Goal: Information Seeking & Learning: Learn about a topic

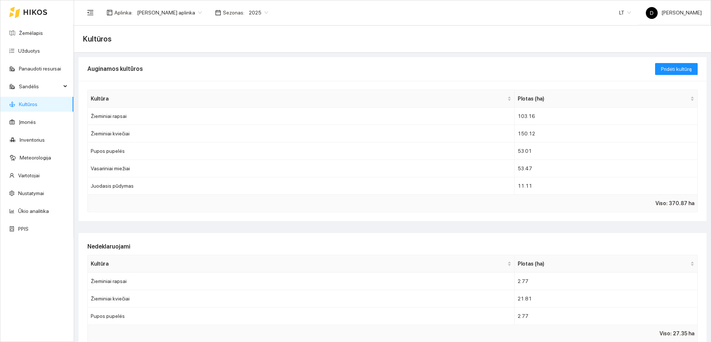
click at [259, 9] on span "2025" at bounding box center [258, 12] width 19 height 11
click at [250, 96] on div "2026" at bounding box center [254, 98] width 19 height 8
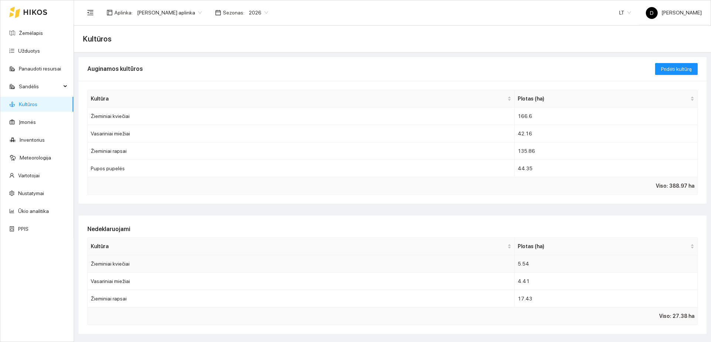
click at [195, 262] on td "Žieminiai kviečiai" at bounding box center [301, 263] width 427 height 17
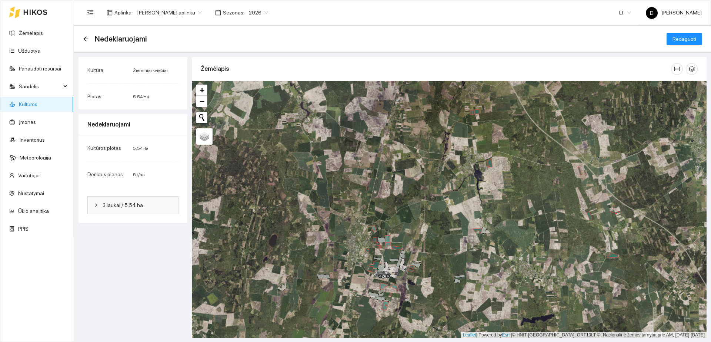
click at [138, 203] on span "3 laukai / 5.54 ha" at bounding box center [138, 205] width 70 height 8
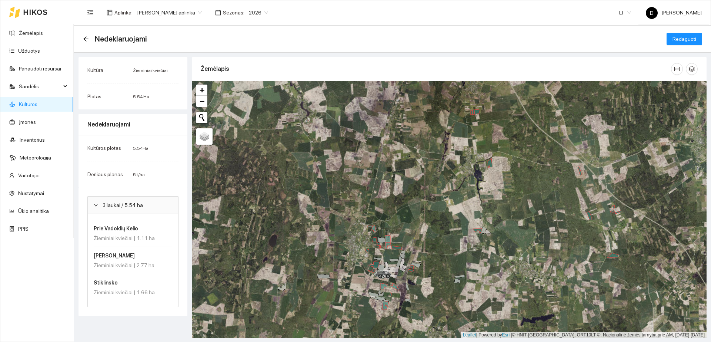
click at [137, 231] on h4 "Prie Vadoklių Kelio" at bounding box center [131, 228] width 74 height 8
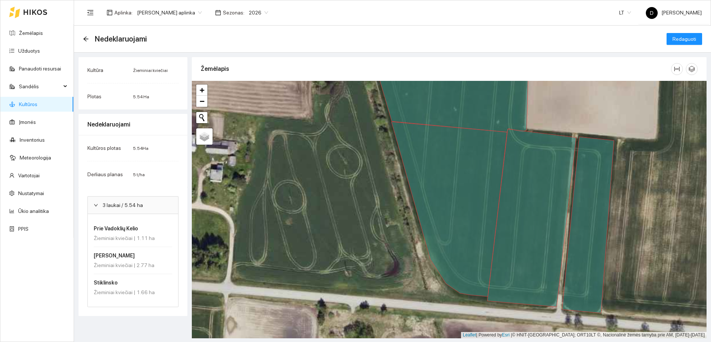
click at [150, 265] on div "Žieminiai kviečiai | 2.77 ha" at bounding box center [133, 265] width 79 height 8
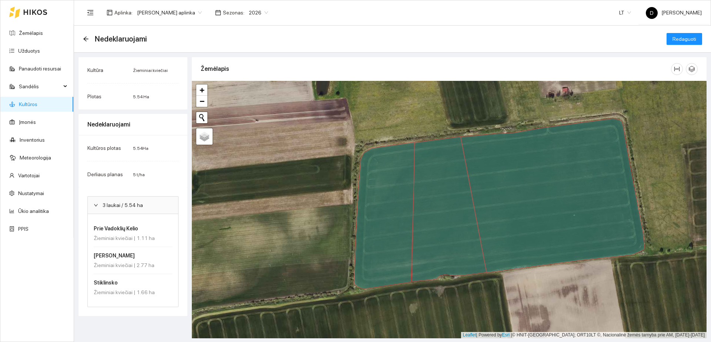
click at [147, 287] on div "Stiklinsko Žieminiai kviečiai | 1.66 ha" at bounding box center [133, 287] width 79 height 18
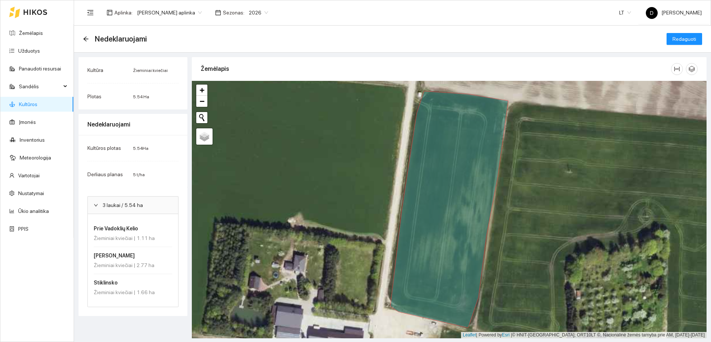
click at [136, 233] on div "Prie Vadoklių Kelio Žieminiai kviečiai | 1.11 ha" at bounding box center [133, 233] width 79 height 18
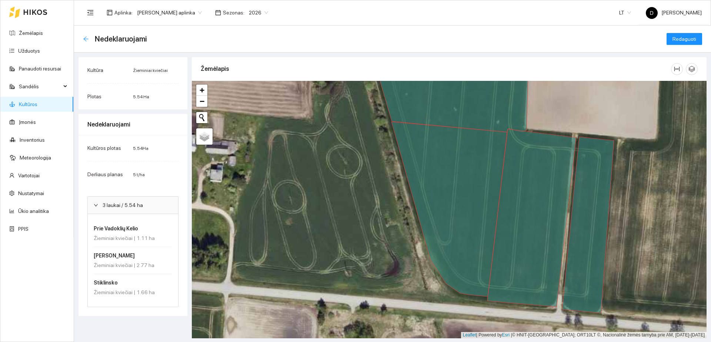
click at [85, 38] on icon "arrow-left" at bounding box center [86, 39] width 6 height 6
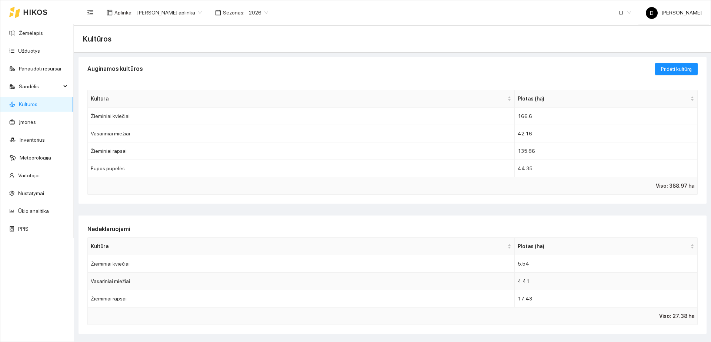
click at [402, 276] on td "Vasariniai miežiai" at bounding box center [301, 280] width 427 height 17
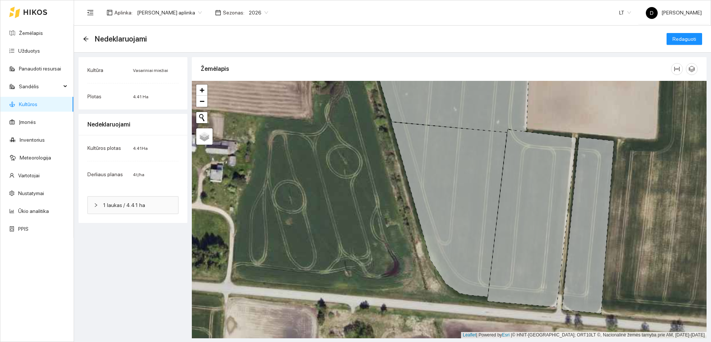
click at [119, 210] on div "1 laukas / 4.41 ha" at bounding box center [133, 204] width 90 height 17
click at [135, 231] on h4 "Dubarai Prieš prūdą" at bounding box center [131, 228] width 74 height 8
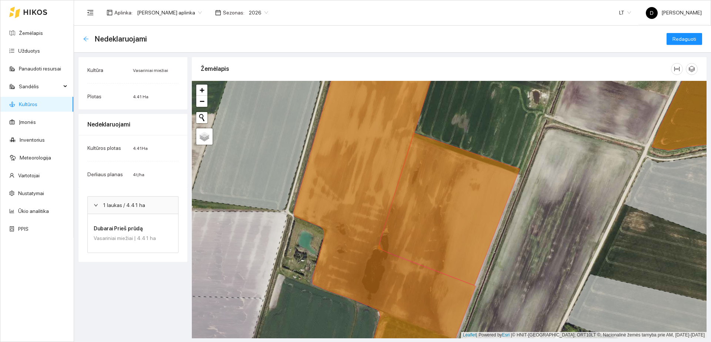
click at [84, 40] on icon "arrow-left" at bounding box center [86, 39] width 6 height 6
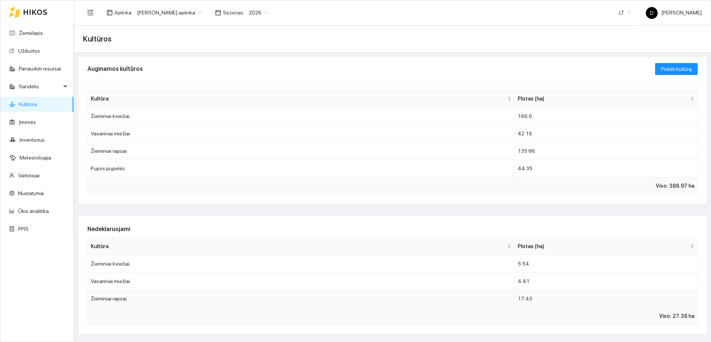
click at [191, 298] on td "Žieminiai rapsai" at bounding box center [301, 298] width 427 height 17
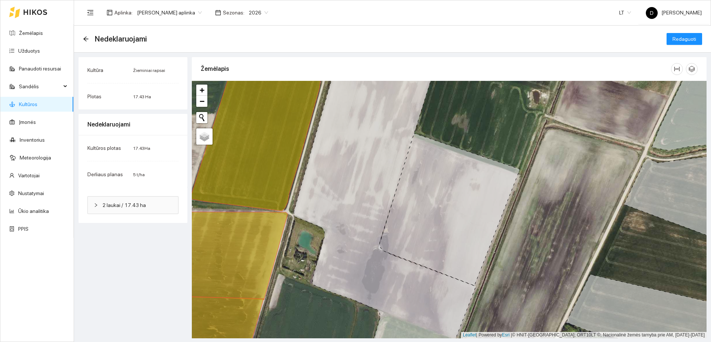
click at [142, 210] on div "2 laukai / 17.43 ha" at bounding box center [133, 204] width 90 height 17
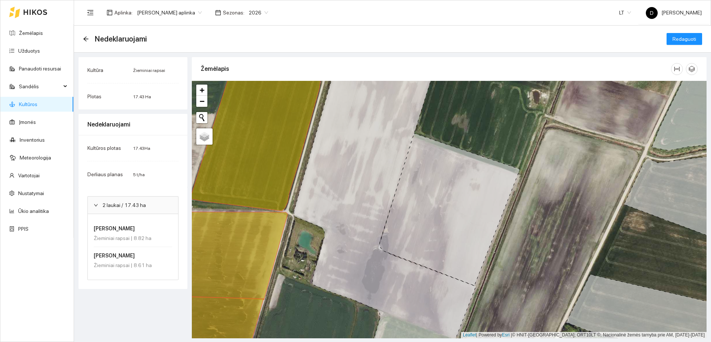
click at [149, 239] on div "Žieminiai rapsai | 8.82 ha" at bounding box center [133, 238] width 79 height 8
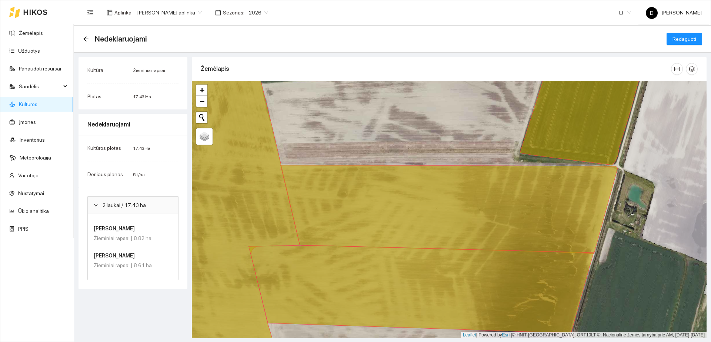
click at [147, 259] on div "DIdelis Laukas Žieminiai rapsai | 8.61 ha" at bounding box center [133, 260] width 79 height 18
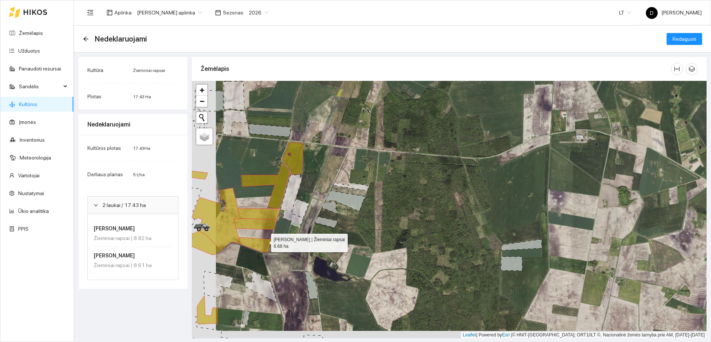
drag, startPoint x: 229, startPoint y: 252, endPoint x: 274, endPoint y: 240, distance: 45.9
click at [272, 240] on icon at bounding box center [255, 244] width 33 height 15
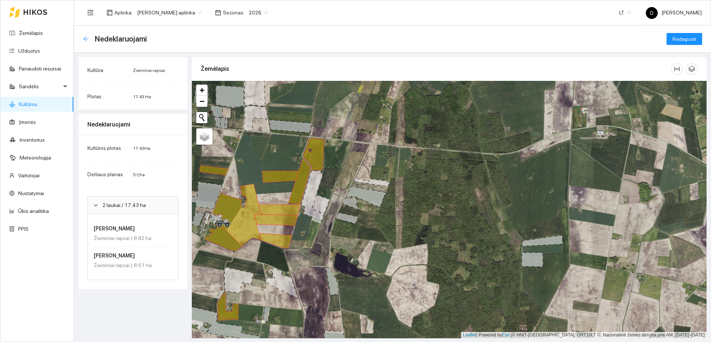
click at [87, 38] on icon "arrow-left" at bounding box center [86, 39] width 6 height 6
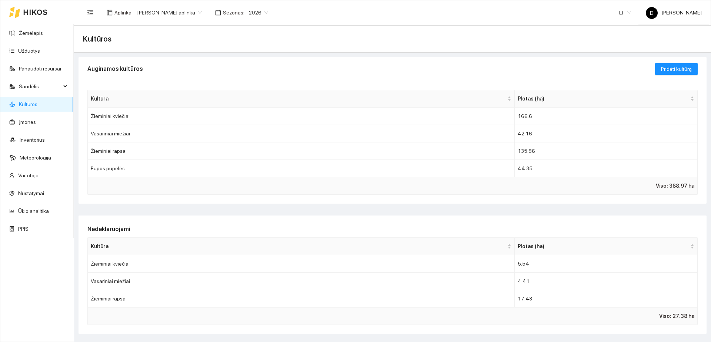
scroll to position [185, 0]
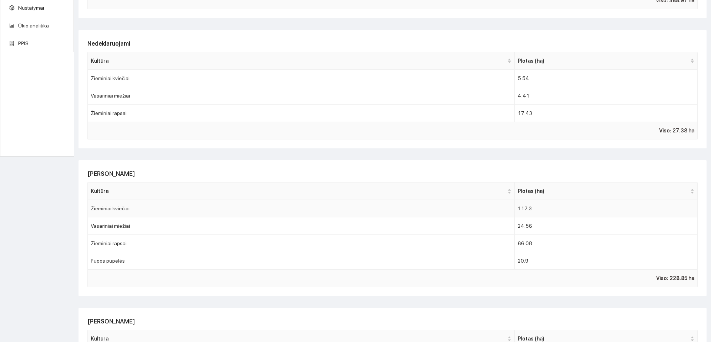
click at [538, 212] on td "117.3" at bounding box center [606, 208] width 183 height 17
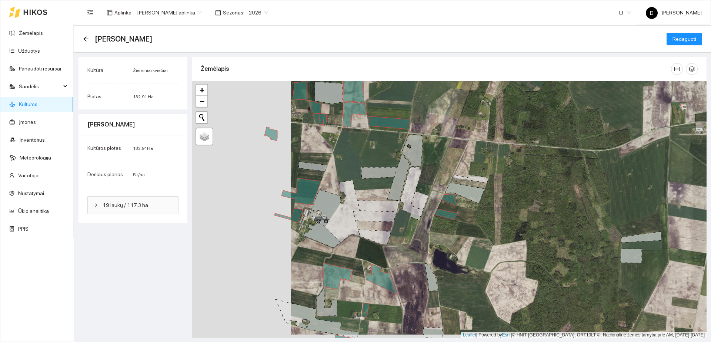
drag, startPoint x: 303, startPoint y: 216, endPoint x: 402, endPoint y: 210, distance: 99.1
click at [402, 211] on div "+ − Nieko nerasta. Bandykite dar kartą." at bounding box center [449, 209] width 515 height 257
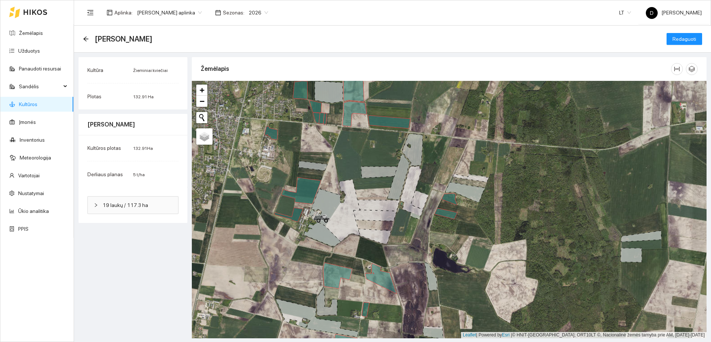
click at [151, 200] on div "19 laukų / 117.3 ha" at bounding box center [133, 204] width 90 height 17
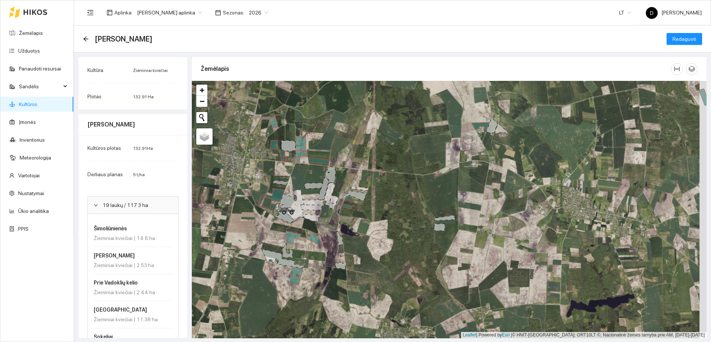
click at [127, 229] on h4 "Šimoliūnienės" at bounding box center [131, 228] width 74 height 8
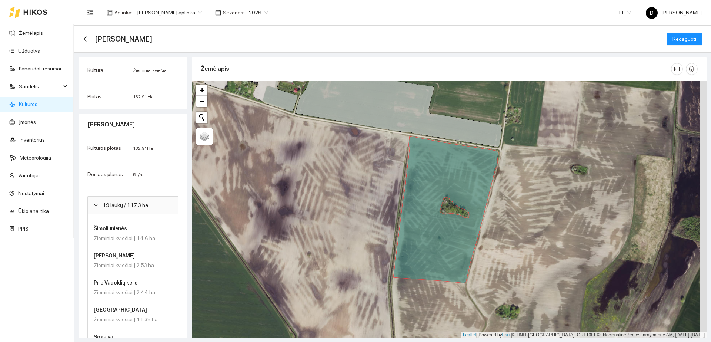
click at [134, 263] on div "Žieminiai kviečiai | 2.53 ha" at bounding box center [133, 265] width 79 height 8
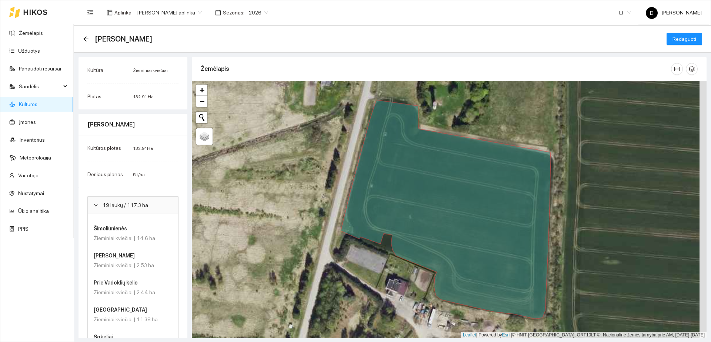
scroll to position [93, 0]
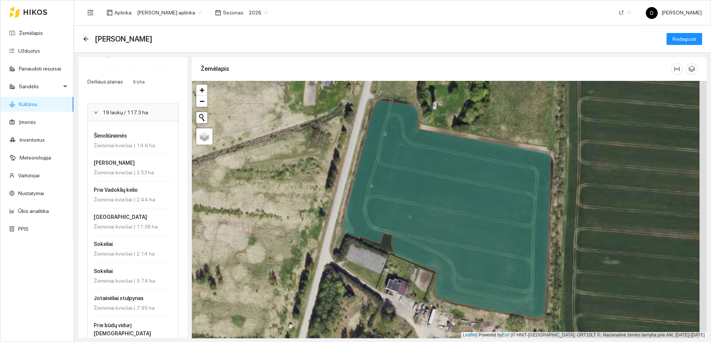
click at [134, 254] on div "Žieminiai kviečiai | 2.14 ha" at bounding box center [133, 253] width 79 height 8
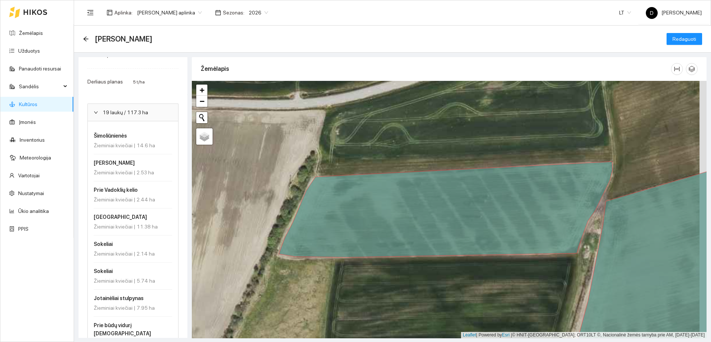
click at [133, 276] on div "Sokeliai Žieminiai kviečiai | 5.74 ha" at bounding box center [133, 276] width 79 height 18
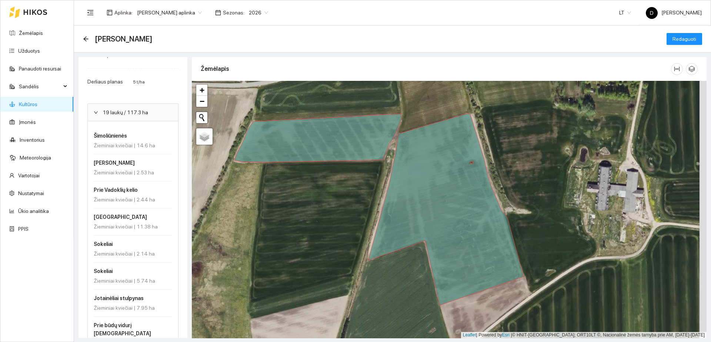
click at [126, 300] on h4 "Jotainėliai stulpynas" at bounding box center [131, 298] width 74 height 8
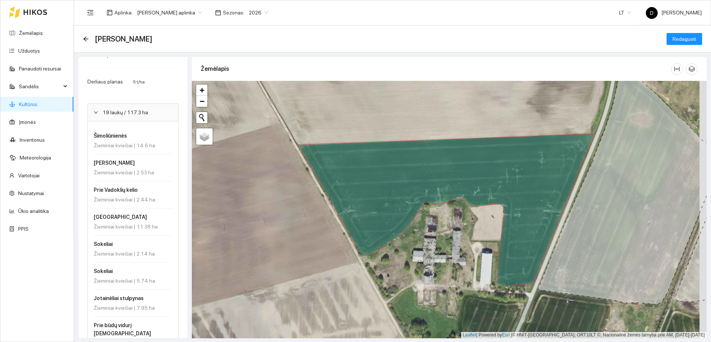
scroll to position [0, 0]
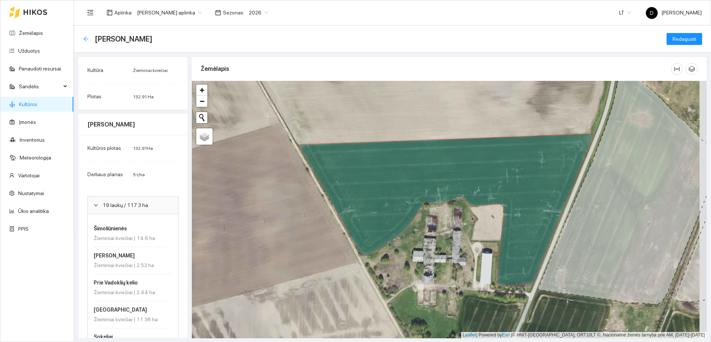
click at [86, 41] on icon "arrow-left" at bounding box center [86, 39] width 6 height 6
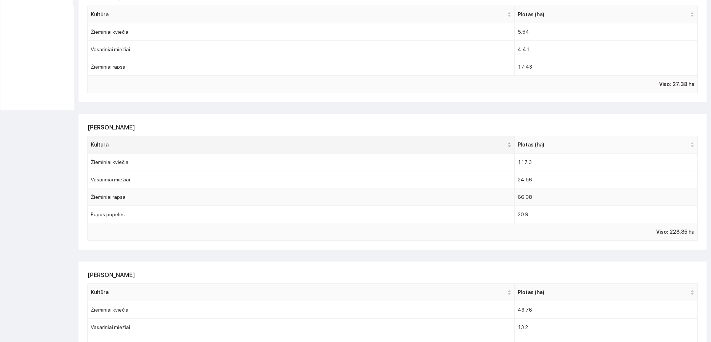
scroll to position [278, 0]
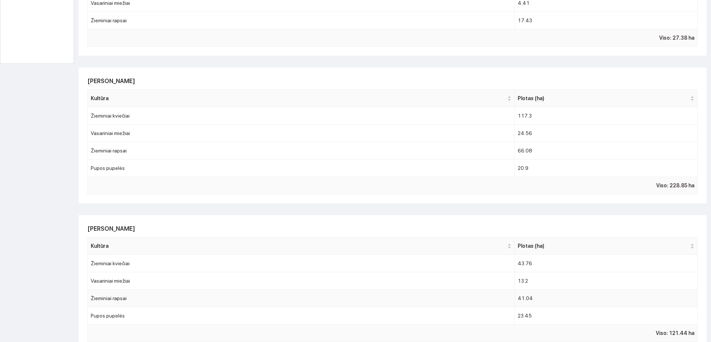
click at [544, 302] on td "41.04" at bounding box center [606, 297] width 183 height 17
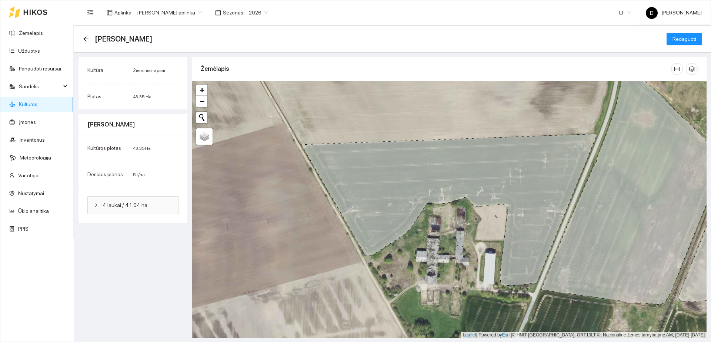
click at [141, 203] on span "4 laukai / 41.04 ha" at bounding box center [138, 205] width 70 height 8
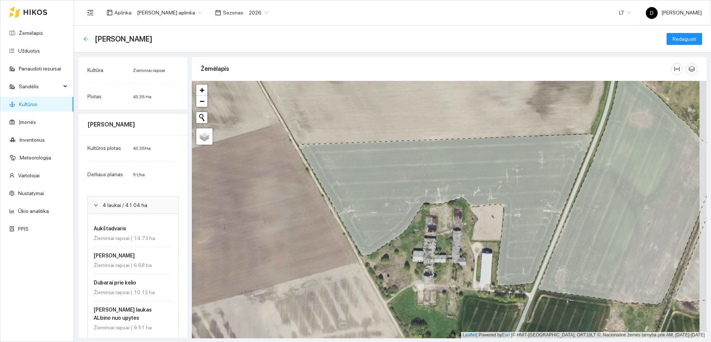
click at [87, 38] on icon "arrow-left" at bounding box center [86, 39] width 6 height 6
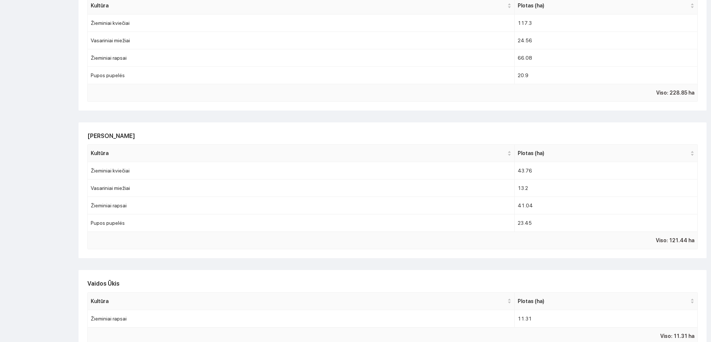
scroll to position [324, 0]
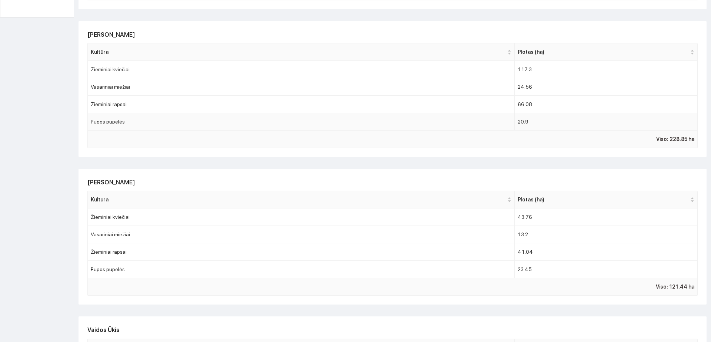
click at [154, 123] on td "Pupos pupelės" at bounding box center [301, 121] width 427 height 17
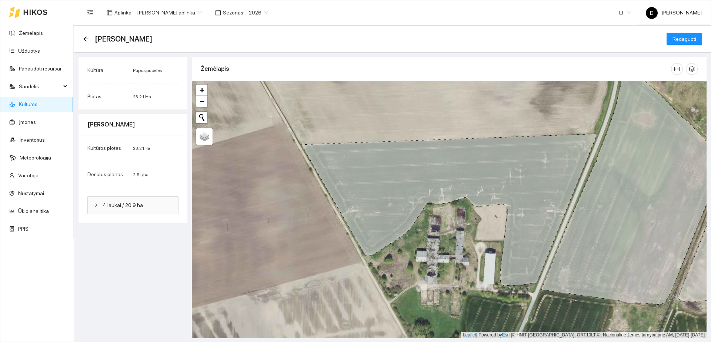
click at [146, 208] on span "4 laukai / 20.9 ha" at bounding box center [138, 205] width 70 height 8
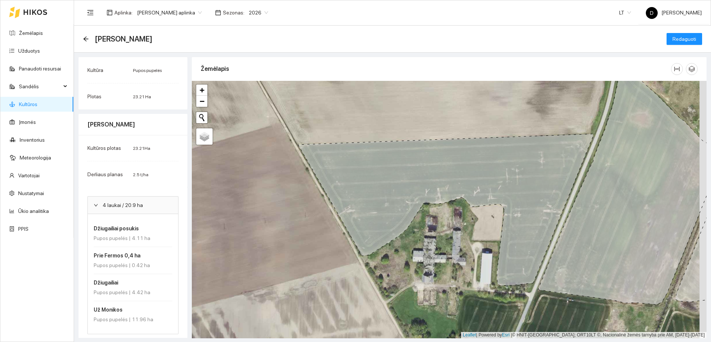
click at [150, 227] on h4 "Džiugailiai posukis" at bounding box center [131, 228] width 74 height 8
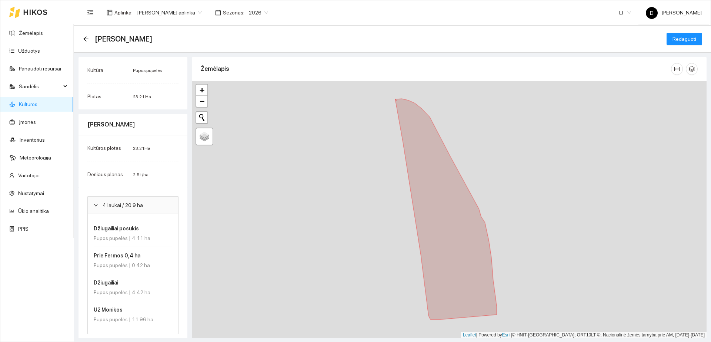
click at [136, 265] on div "Pupos pupelės | 0.42 ha" at bounding box center [133, 265] width 79 height 8
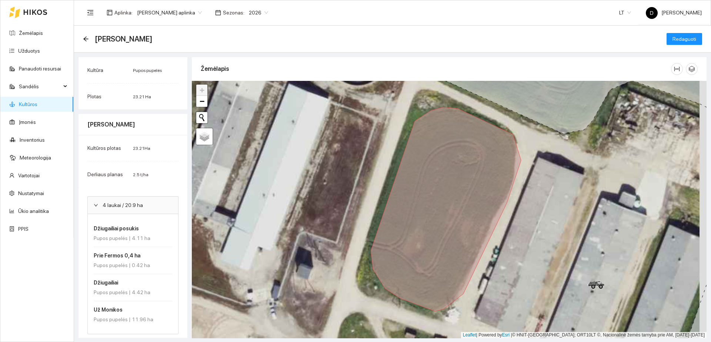
click at [139, 289] on div "Pupos pupelės | 4.42 ha" at bounding box center [133, 292] width 79 height 8
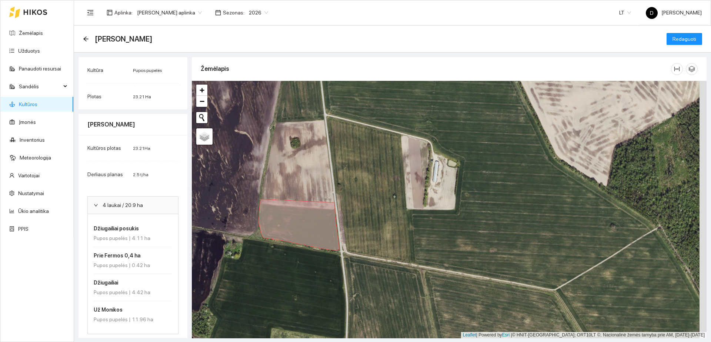
click at [130, 314] on div "Už Monikos Pupos pupelės | 11.96 ha" at bounding box center [133, 314] width 79 height 18
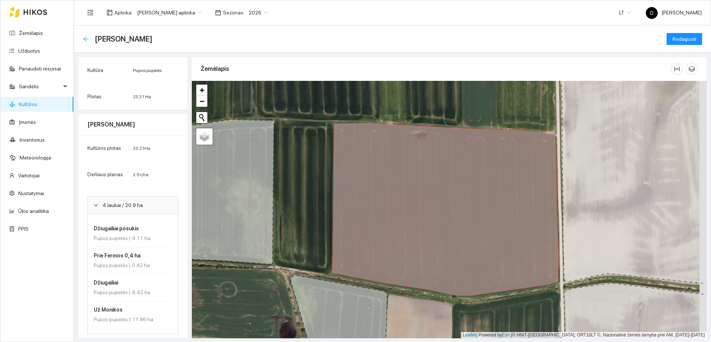
click at [86, 40] on icon "arrow-left" at bounding box center [86, 39] width 6 height 6
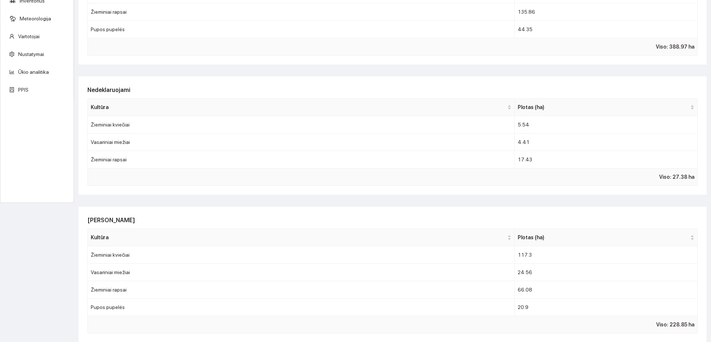
scroll to position [278, 0]
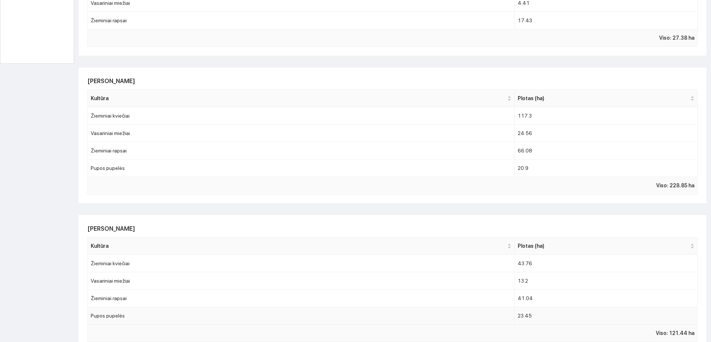
click at [157, 314] on td "Pupos pupelės" at bounding box center [301, 315] width 427 height 17
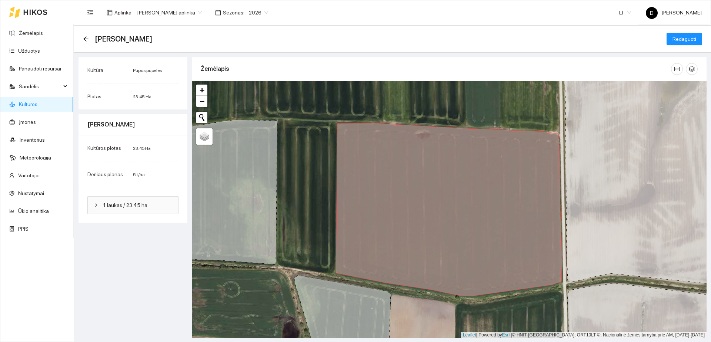
click at [145, 207] on span "1 laukas / 23.45 ha" at bounding box center [138, 205] width 70 height 8
click at [143, 207] on span "1 laukas / 23.45 ha" at bounding box center [138, 205] width 70 height 8
click at [136, 242] on li "Šlekiai prie Salvinos Pupos pupelės | 23.45 ha" at bounding box center [133, 233] width 79 height 27
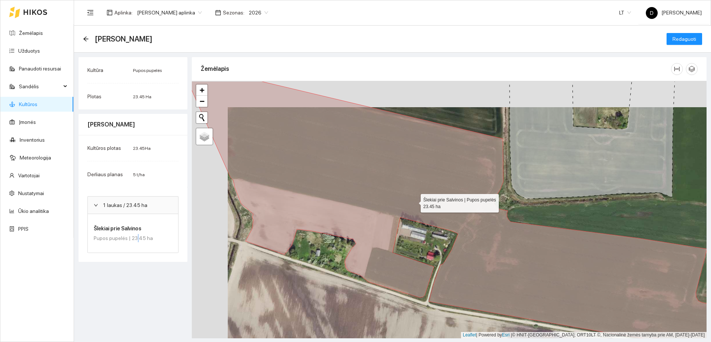
drag, startPoint x: 375, startPoint y: 172, endPoint x: 416, endPoint y: 202, distance: 50.8
click at [415, 202] on icon at bounding box center [491, 221] width 607 height 281
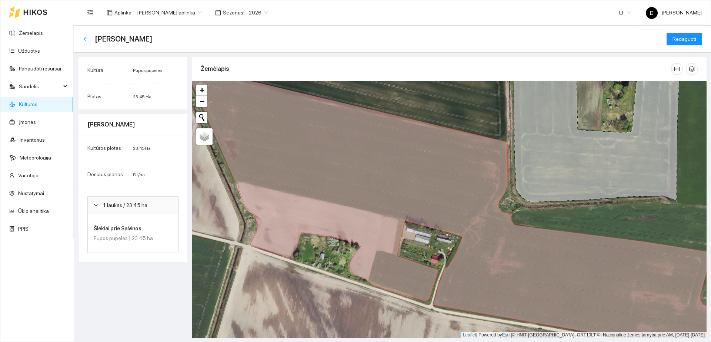
click at [84, 41] on icon "arrow-left" at bounding box center [86, 39] width 6 height 6
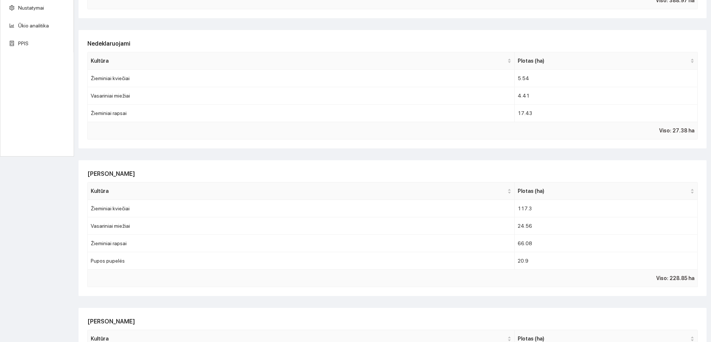
scroll to position [324, 0]
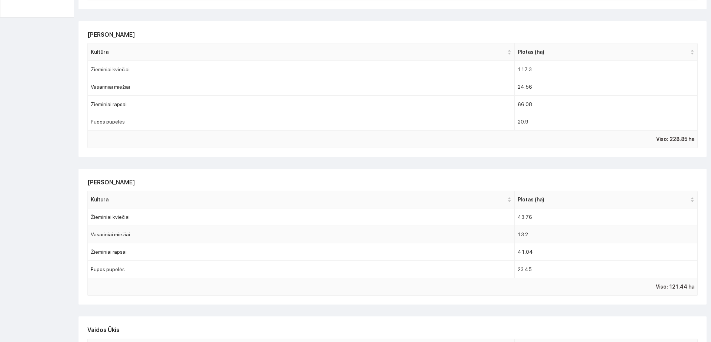
click at [170, 239] on td "Vasariniai miežiai" at bounding box center [301, 234] width 427 height 17
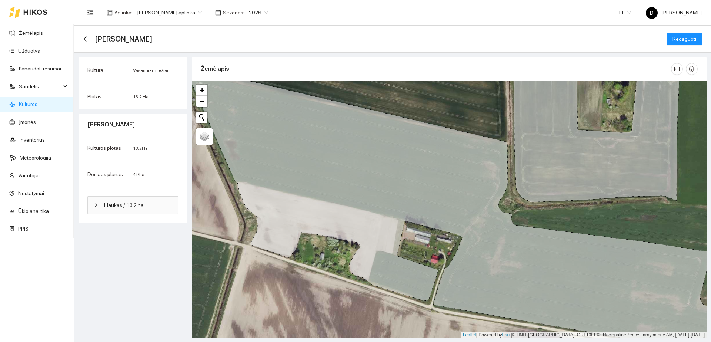
click at [154, 205] on span "1 laukas / 13.2 ha" at bounding box center [138, 205] width 70 height 8
click at [148, 231] on h4 "Dubarai Prieš Prūda" at bounding box center [131, 228] width 74 height 8
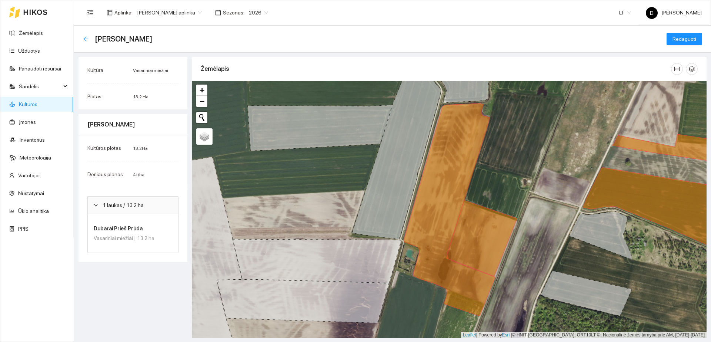
click at [87, 39] on icon "arrow-left" at bounding box center [85, 38] width 5 height 5
